Goal: Information Seeking & Learning: Learn about a topic

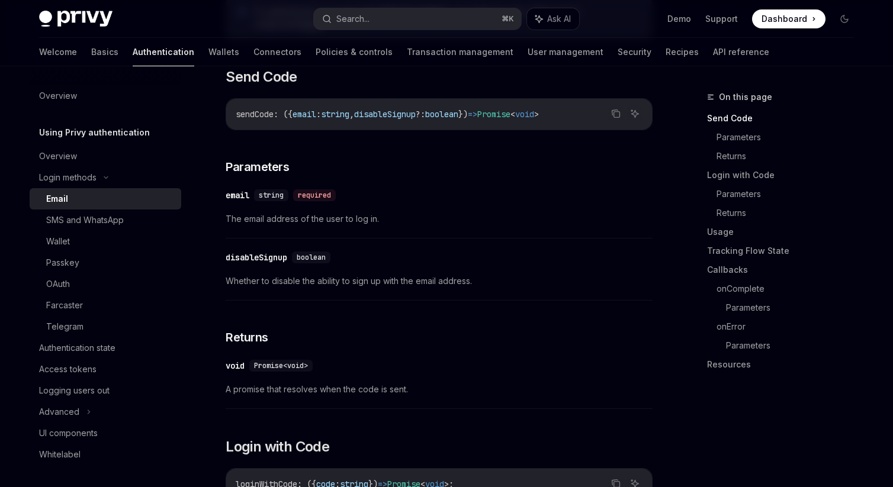
scroll to position [352, 0]
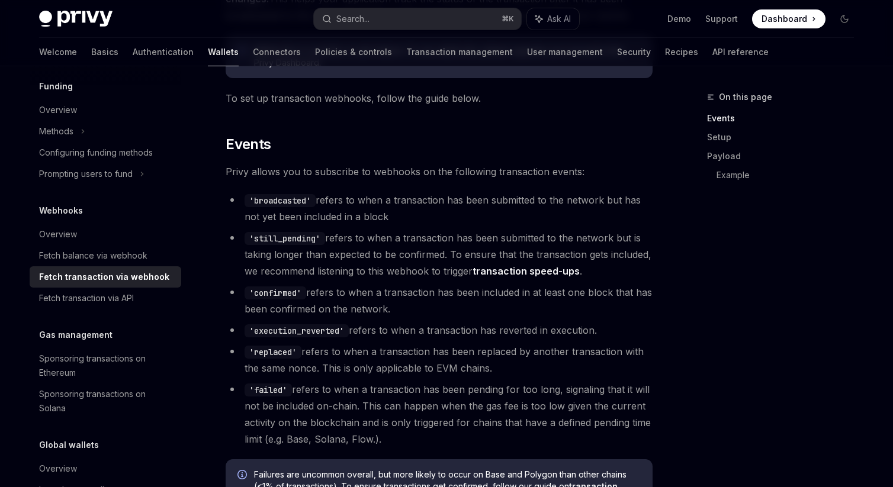
scroll to position [231, 0]
